Goal: Task Accomplishment & Management: Complete application form

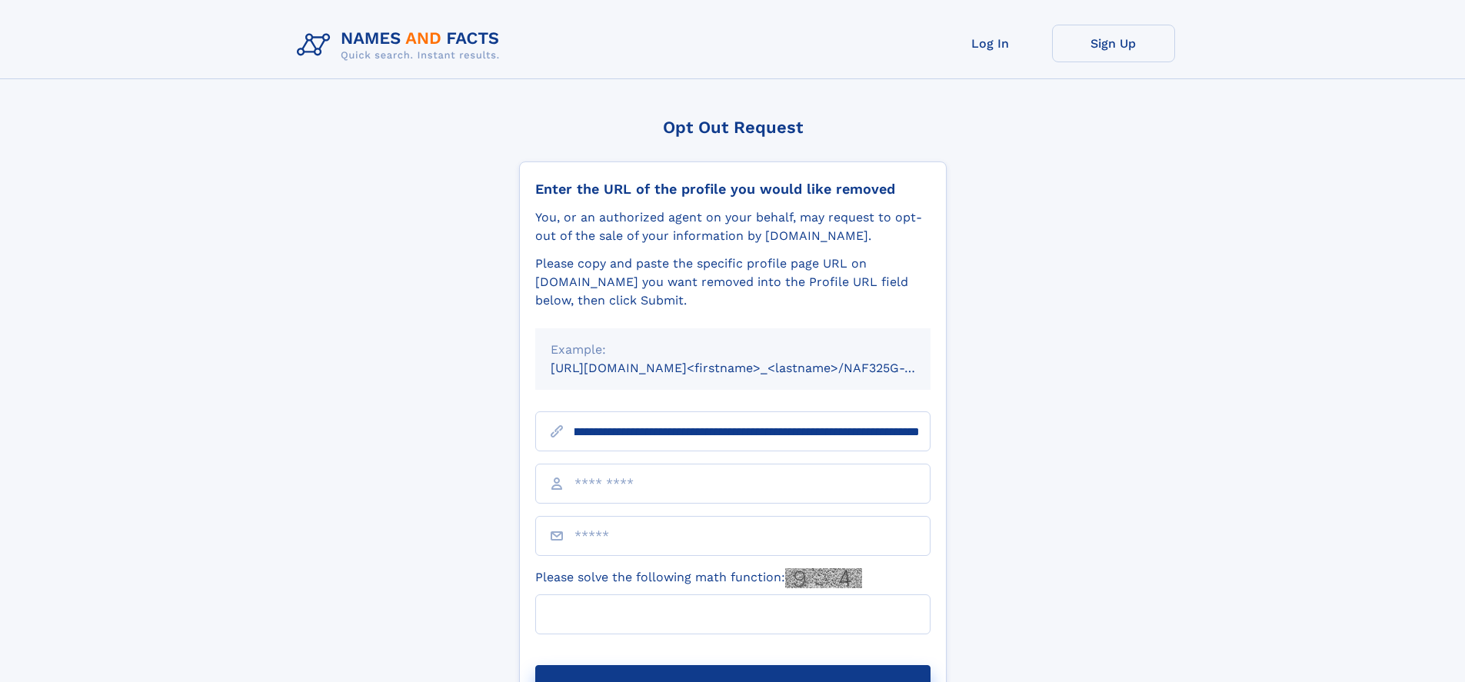
scroll to position [0, 214]
type input "**********"
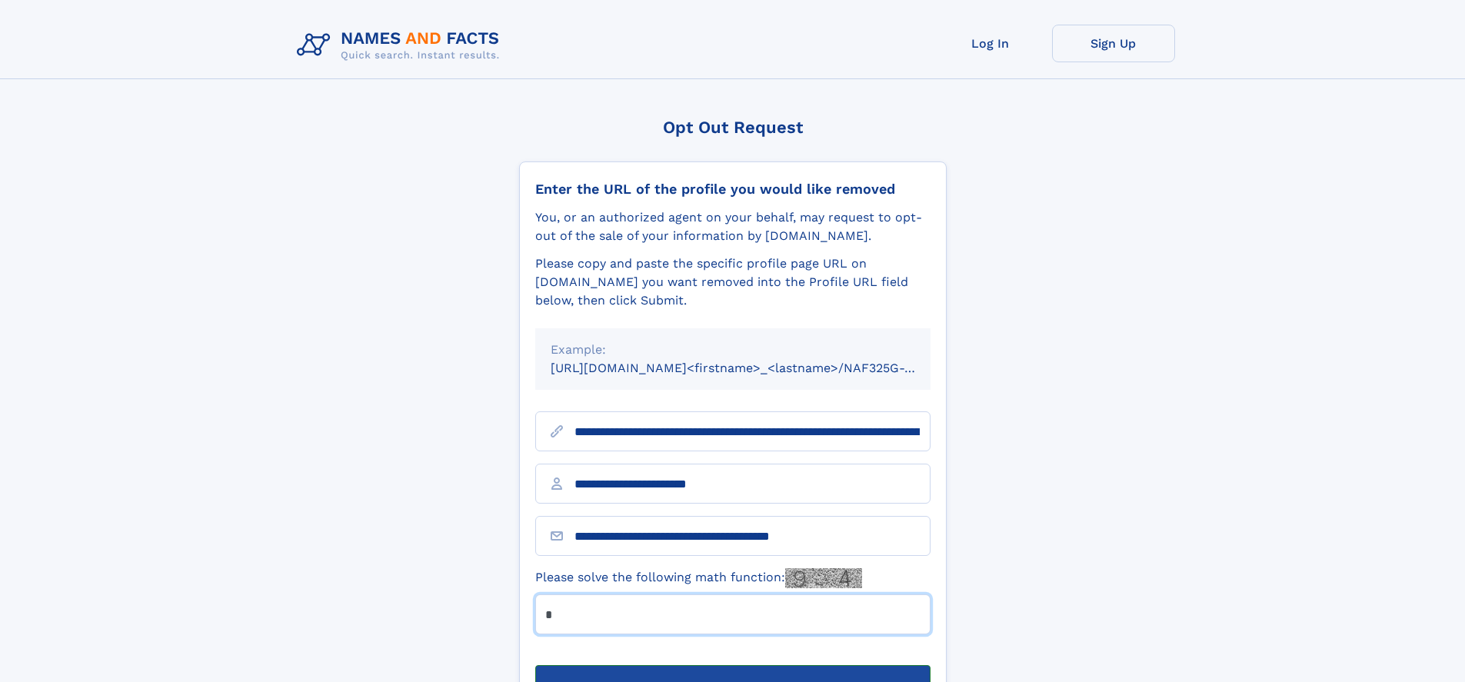
type input "*"
click at [732, 665] on button "Submit Opt Out Request" at bounding box center [732, 689] width 395 height 49
